Goal: Task Accomplishment & Management: Use online tool/utility

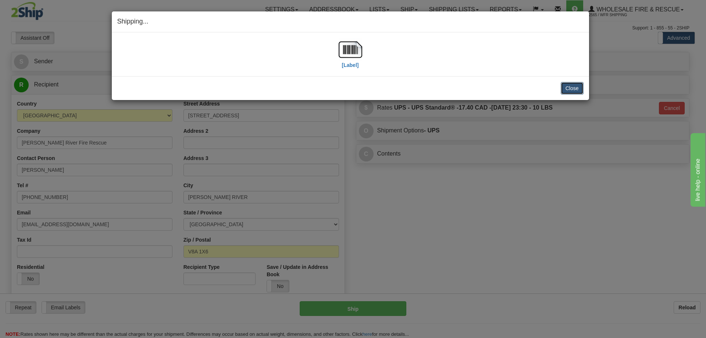
click at [575, 87] on button "Close" at bounding box center [572, 88] width 23 height 13
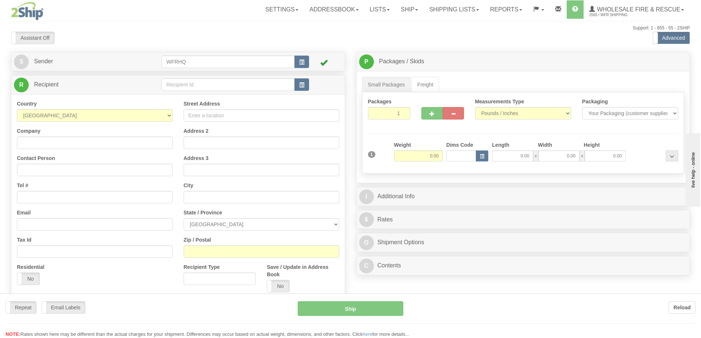
click at [419, 196] on div at bounding box center [350, 169] width 701 height 338
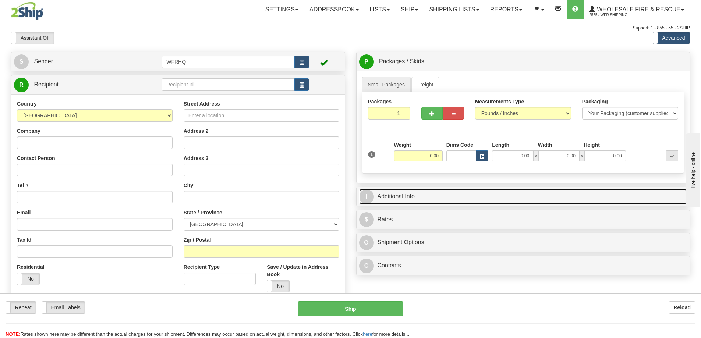
click at [419, 196] on link "I Additional Info" at bounding box center [523, 196] width 328 height 15
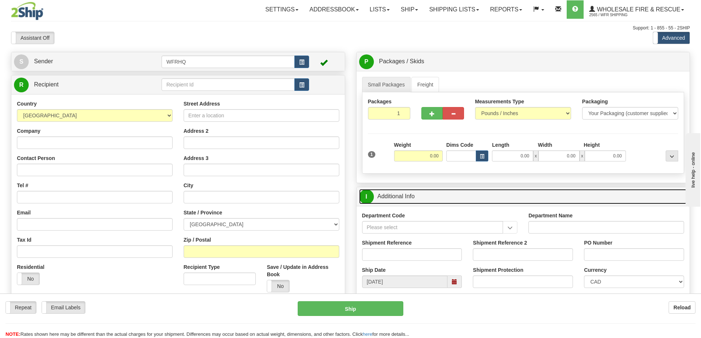
click at [419, 196] on link "I Additional Info" at bounding box center [523, 196] width 328 height 15
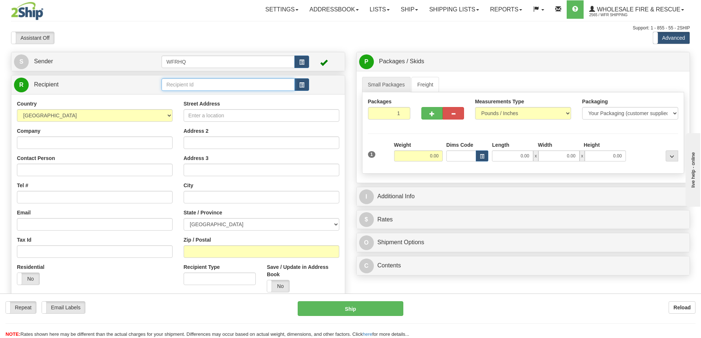
click at [192, 86] on input "text" at bounding box center [227, 84] width 133 height 13
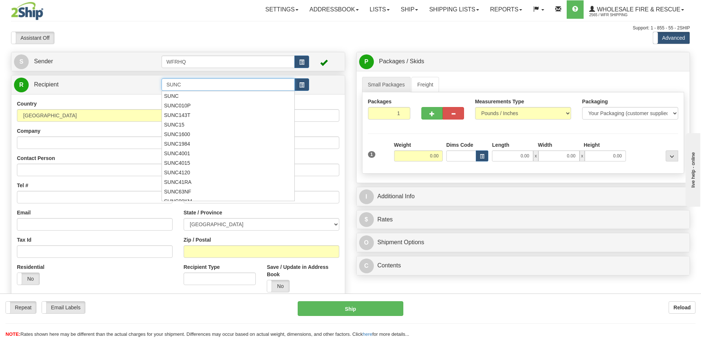
type input "SUNC"
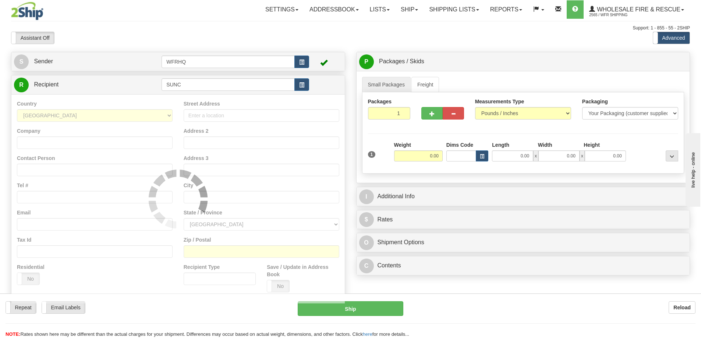
click at [195, 48] on div "Toggle navigation Settings Shipping Preferences Fields Preferences New" at bounding box center [350, 195] width 701 height 391
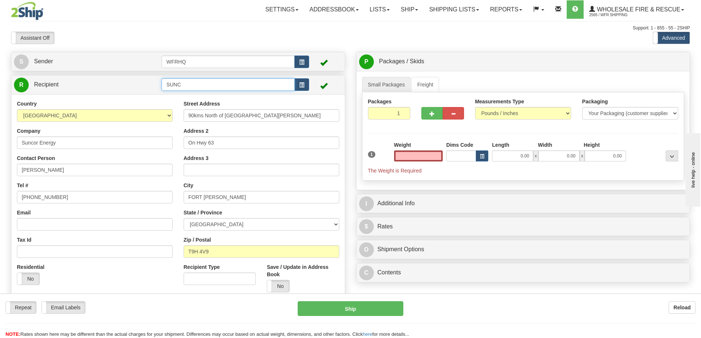
type input "0.00"
drag, startPoint x: 190, startPoint y: 85, endPoint x: 73, endPoint y: 82, distance: 117.4
click at [73, 82] on tr "R Recipient SUNC" at bounding box center [178, 84] width 328 height 15
click at [118, 44] on div "Toggle navigation Settings Shipping Preferences Fields Preferences New" at bounding box center [350, 195] width 701 height 391
click at [186, 82] on input "text" at bounding box center [227, 84] width 133 height 13
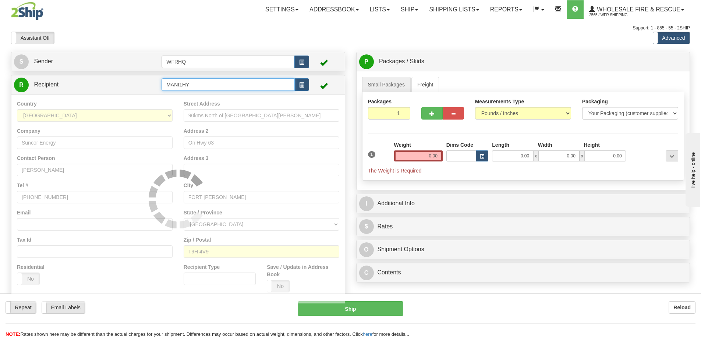
type input "MANI1HY"
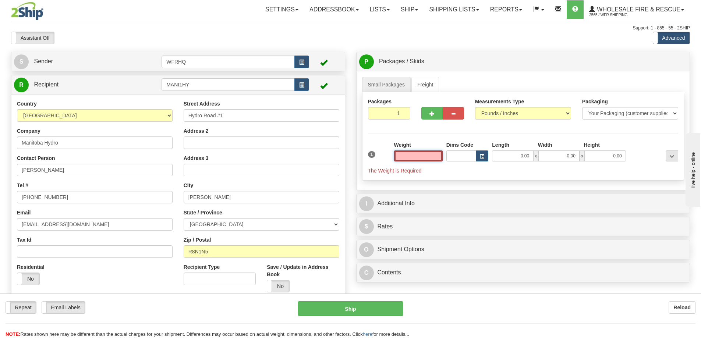
click at [430, 156] on input "text" at bounding box center [418, 155] width 49 height 11
type input "4.00"
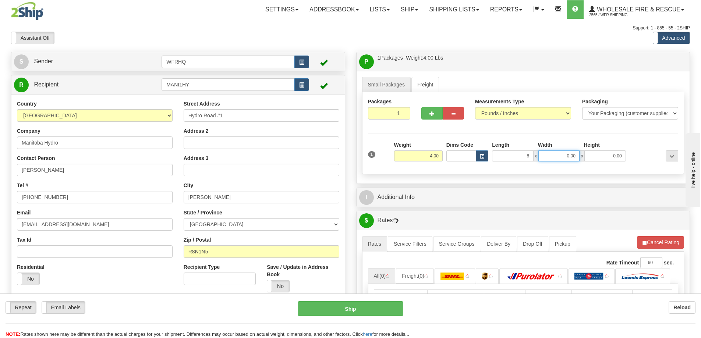
type input "8.00"
type input "6.00"
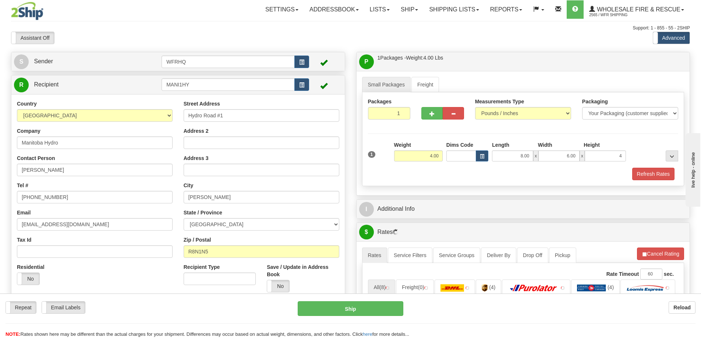
type input "4.00"
drag, startPoint x: 653, startPoint y: 164, endPoint x: 654, endPoint y: 170, distance: 6.8
click at [653, 164] on div "1 Weight 4.00 Dims Code 8.00" at bounding box center [523, 154] width 314 height 26
click at [654, 172] on button "Refresh Rates" at bounding box center [653, 174] width 42 height 13
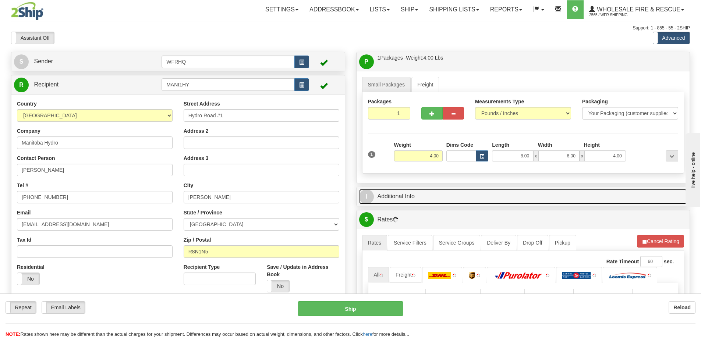
click at [535, 197] on link "I Additional Info" at bounding box center [523, 196] width 328 height 15
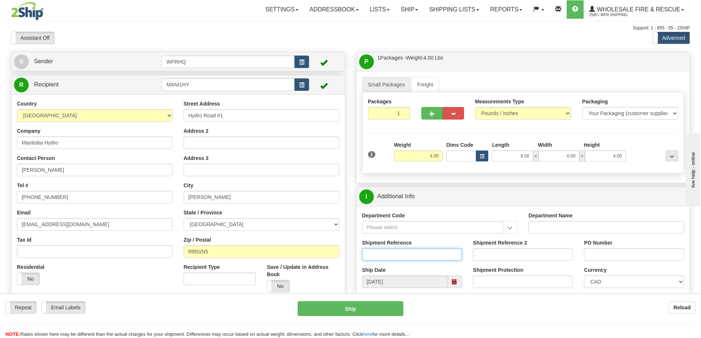
click at [407, 253] on input "Shipment Reference" at bounding box center [412, 254] width 100 height 13
type input "S45968-30411"
type input "C Paul Surgeoner"
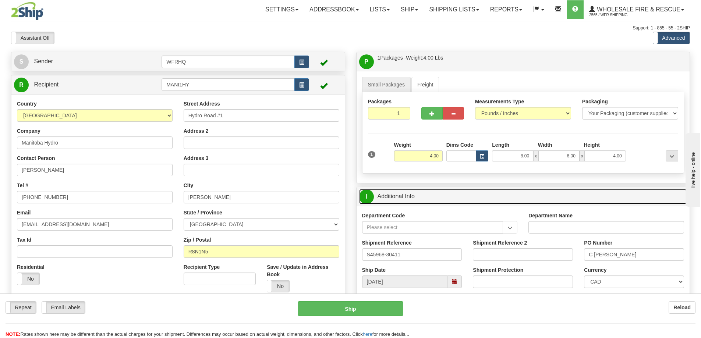
click at [520, 201] on link "I Additional Info" at bounding box center [523, 196] width 328 height 15
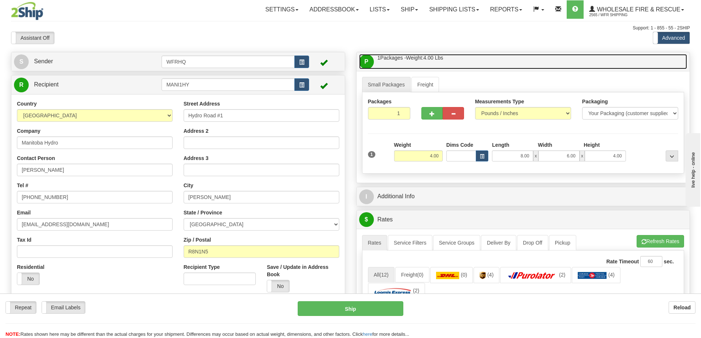
click at [490, 65] on link "P Packages / Skids 1 Packages - Weight: 4.00 Lbs 1 Skids - Weight: NaN Lbs" at bounding box center [523, 61] width 328 height 15
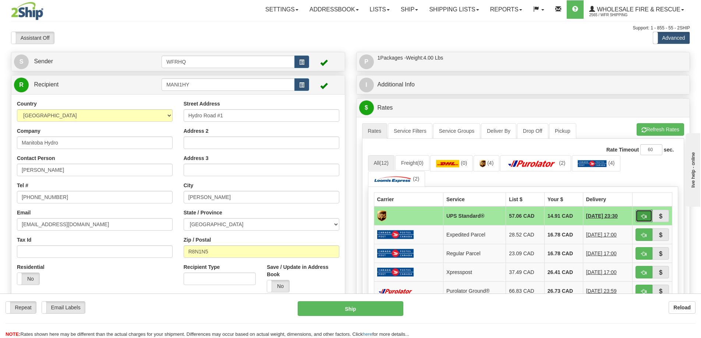
click at [643, 214] on span "button" at bounding box center [643, 216] width 5 height 5
type input "11"
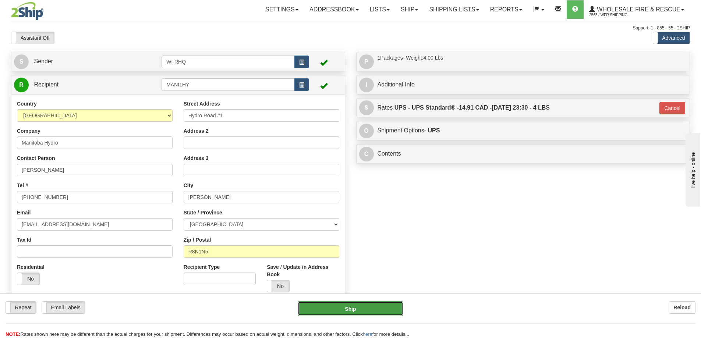
click at [368, 316] on button "Ship" at bounding box center [350, 308] width 106 height 15
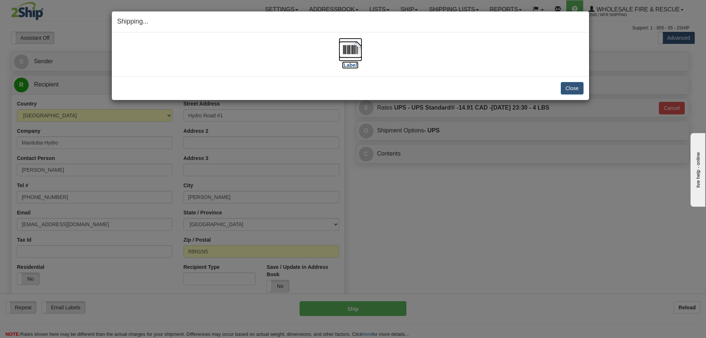
click at [353, 55] on img at bounding box center [351, 50] width 24 height 24
click at [579, 88] on button "Close" at bounding box center [572, 88] width 23 height 13
